Goal: Transaction & Acquisition: Purchase product/service

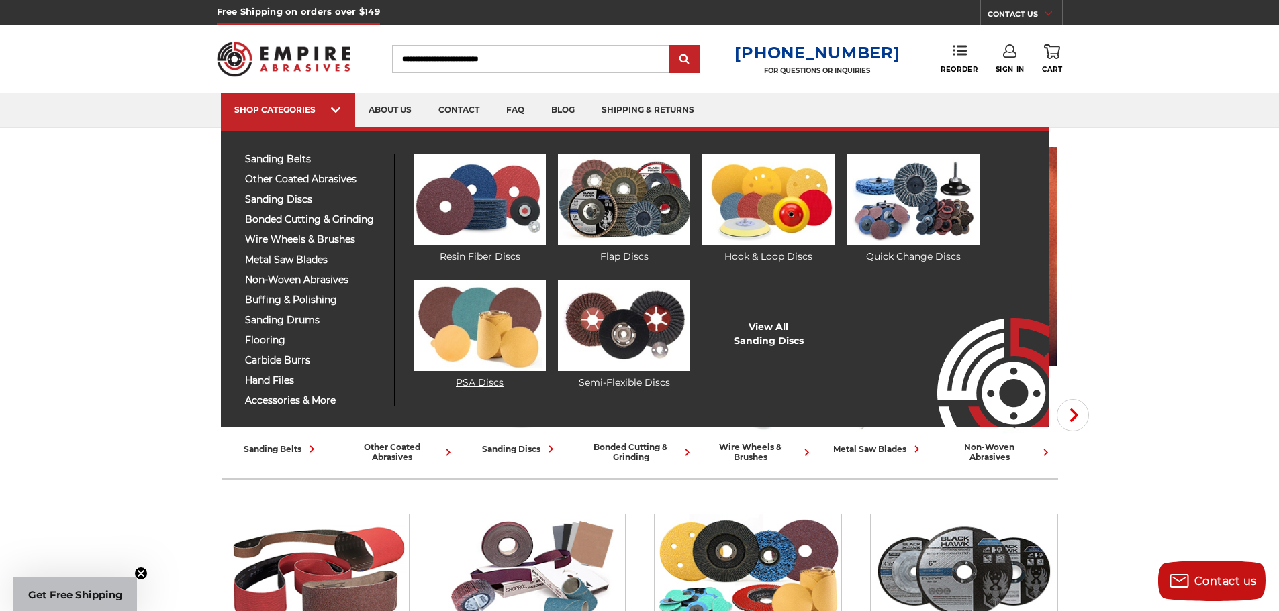
click at [495, 323] on img at bounding box center [479, 326] width 132 height 91
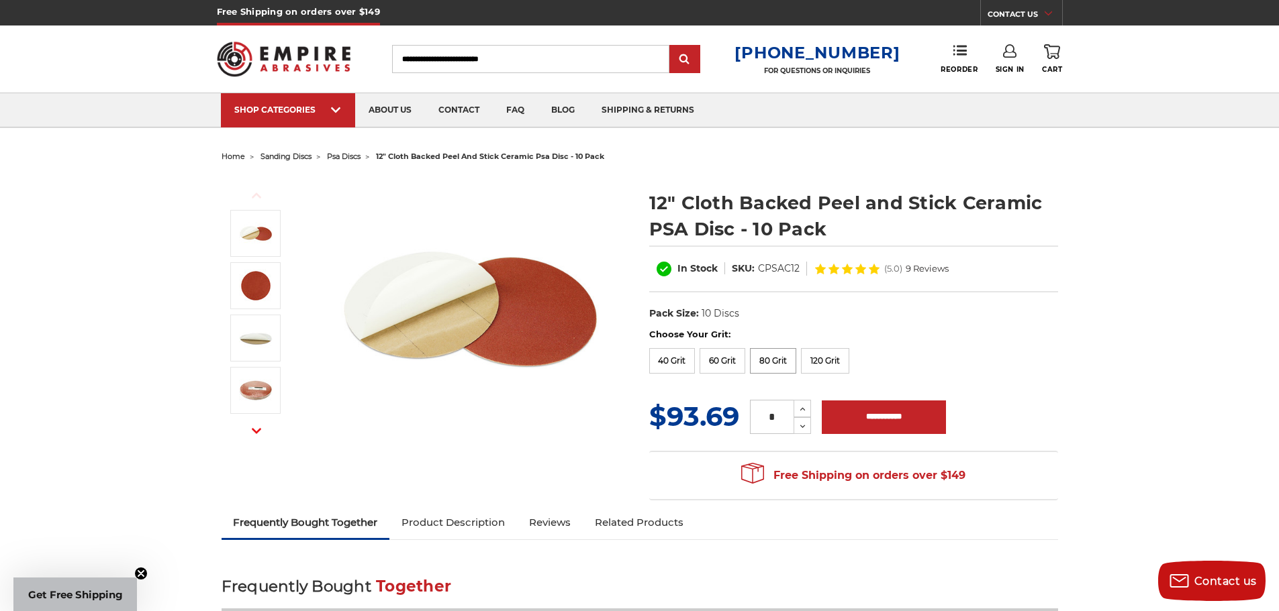
click at [773, 359] on label "80 Grit" at bounding box center [773, 361] width 46 height 26
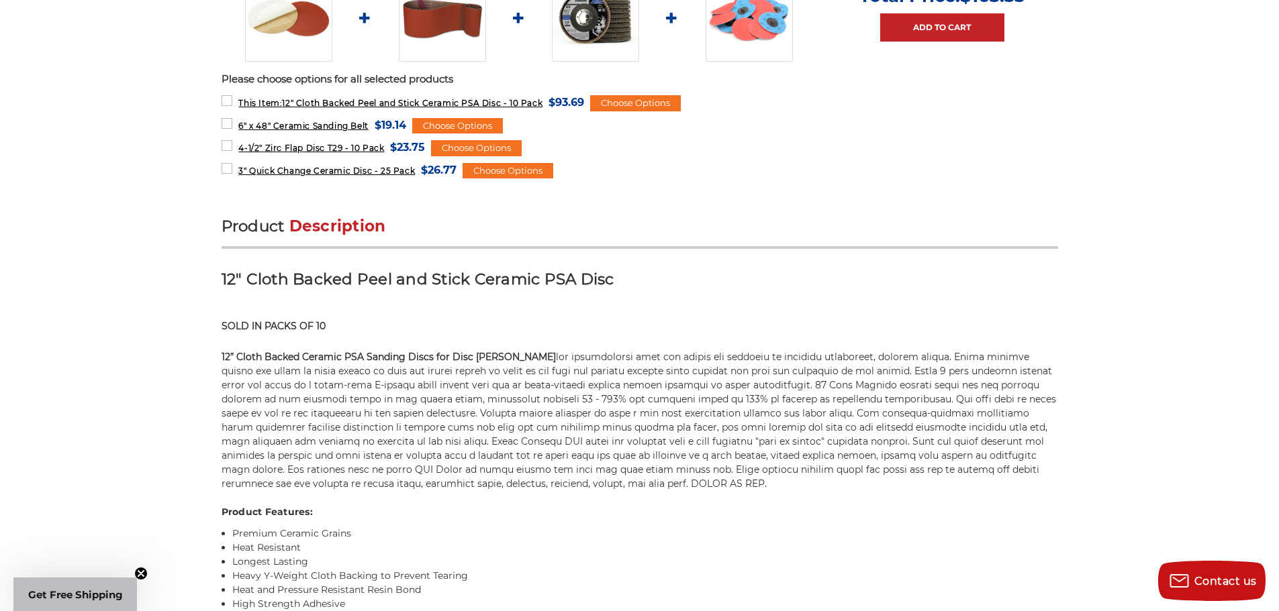
scroll to position [671, 0]
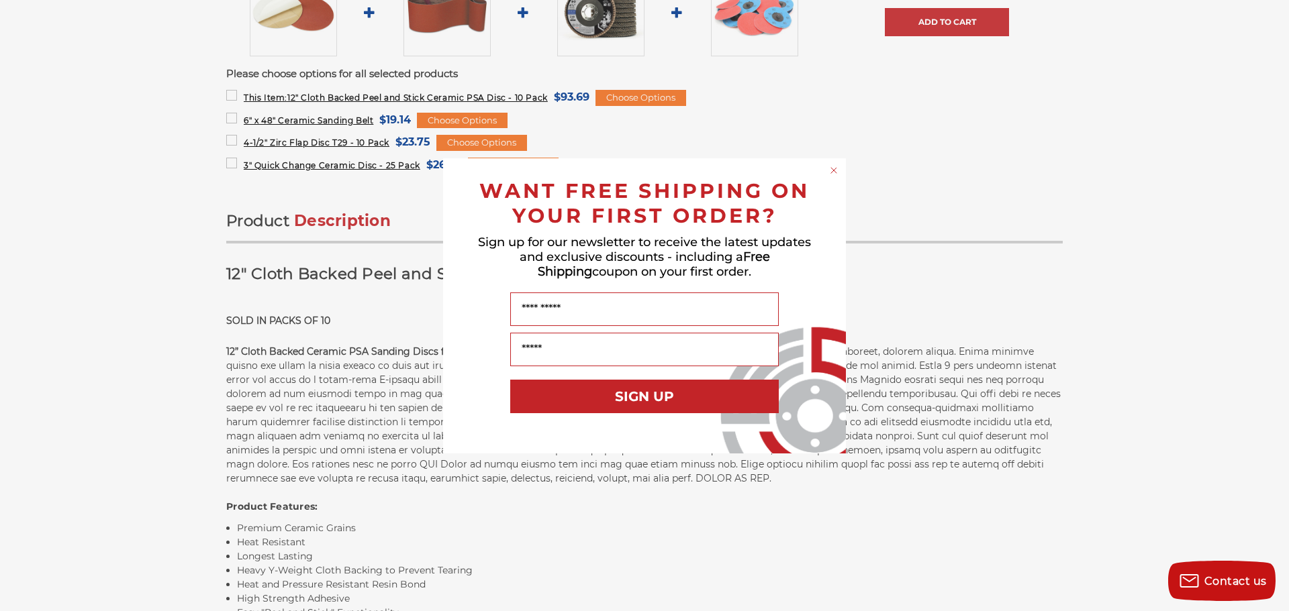
click at [981, 87] on div "Close dialog WANT FREE SHIPPING ON YOUR FIRST ORDER? Sign up for our newsletter…" at bounding box center [644, 305] width 1289 height 611
click at [834, 167] on circle "Close dialog" at bounding box center [834, 170] width 13 height 13
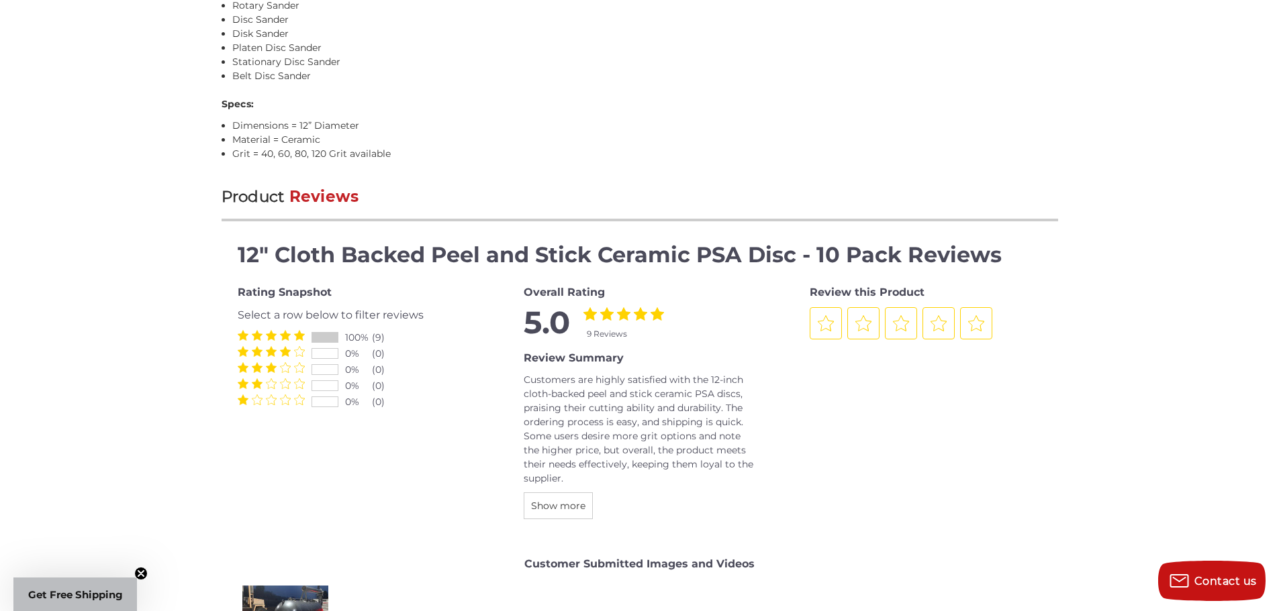
scroll to position [1544, 0]
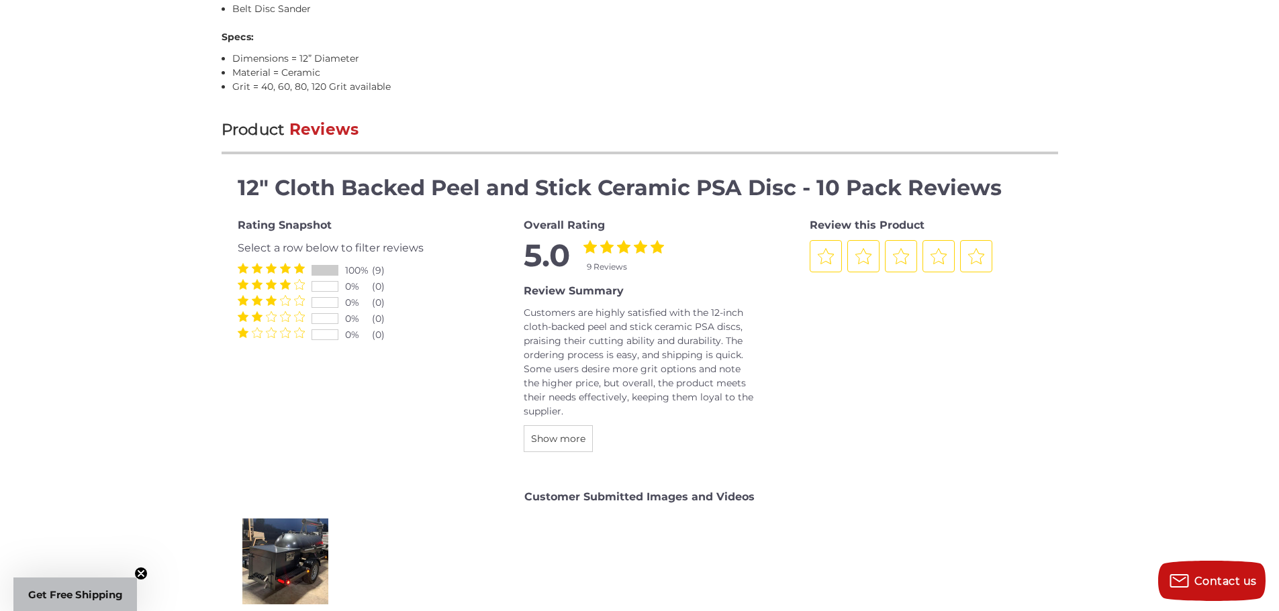
click at [378, 265] on div "(9)" at bounding box center [385, 271] width 27 height 14
click at [286, 264] on icon "4 Stars" at bounding box center [285, 268] width 11 height 11
click at [313, 266] on div at bounding box center [325, 270] width 26 height 9
click at [353, 271] on div "100%" at bounding box center [358, 271] width 27 height 14
click at [375, 268] on div "(9)" at bounding box center [385, 271] width 27 height 14
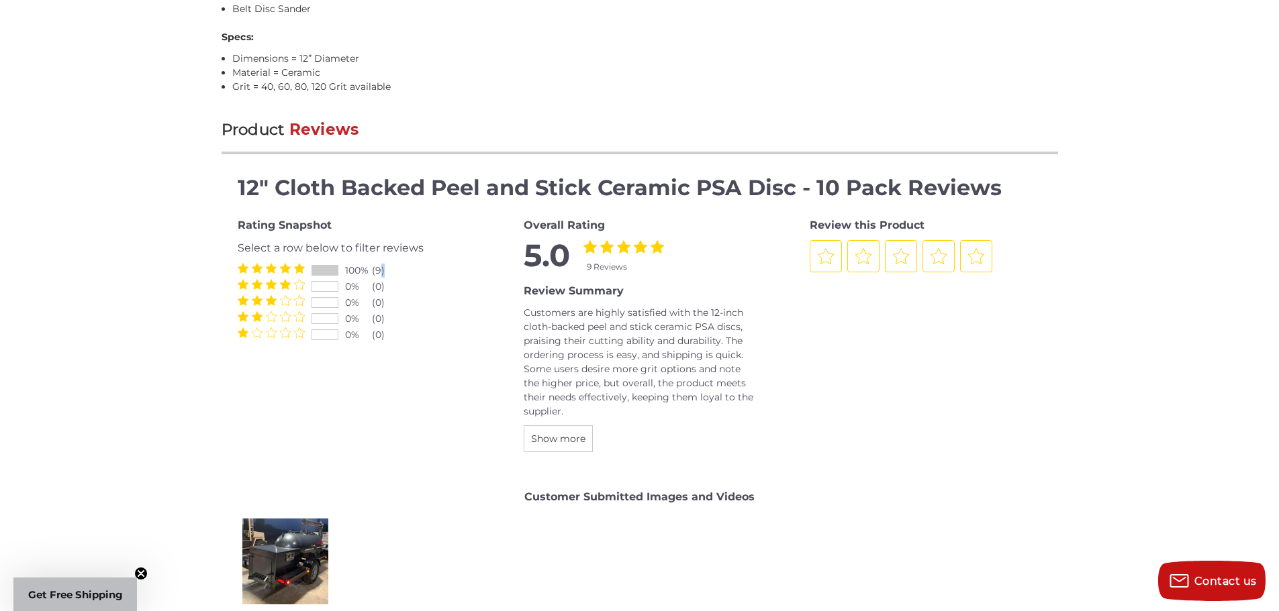
click at [375, 268] on div "(9)" at bounding box center [385, 271] width 27 height 14
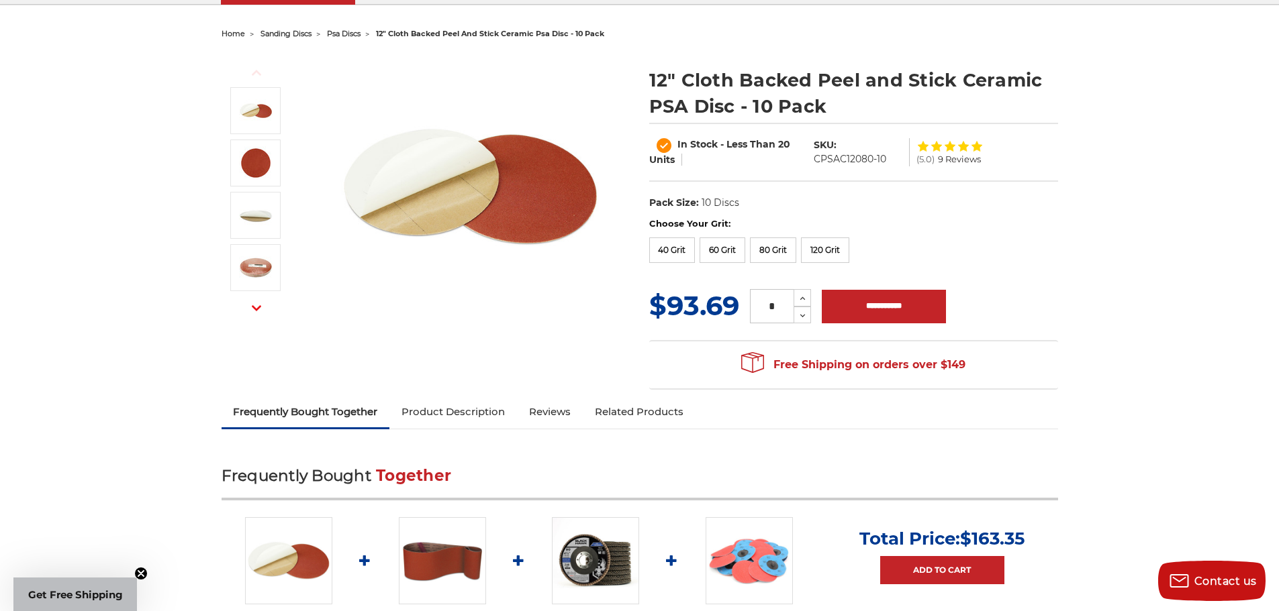
scroll to position [0, 0]
